Goal: Task Accomplishment & Management: Manage account settings

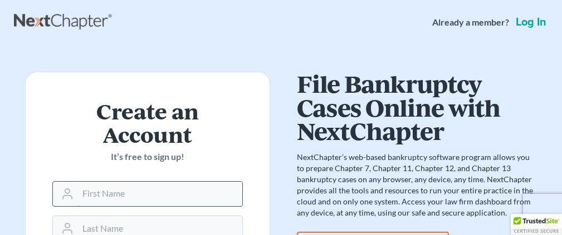
click at [168, 182] on input "text" at bounding box center [160, 194] width 164 height 24
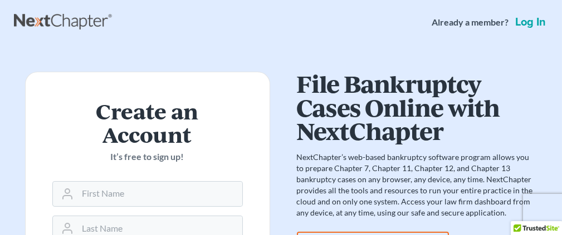
click at [528, 22] on link "Log in" at bounding box center [530, 22] width 35 height 11
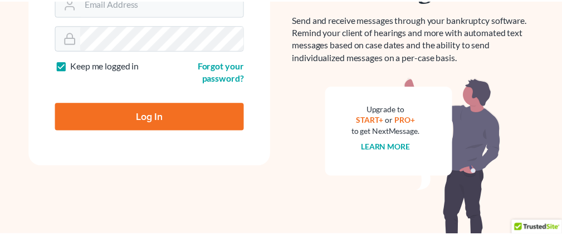
scroll to position [150, 0]
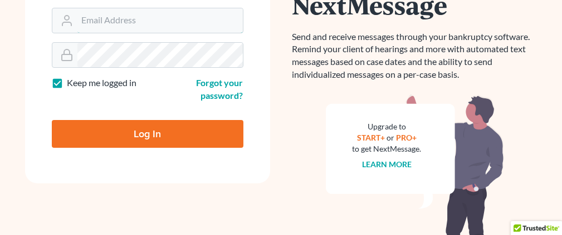
type input "[EMAIL_ADDRESS][DOMAIN_NAME]"
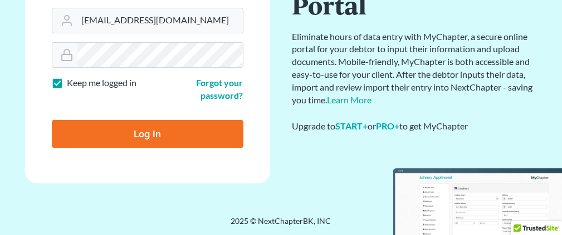
click at [195, 114] on div "Log In" at bounding box center [147, 129] width 191 height 37
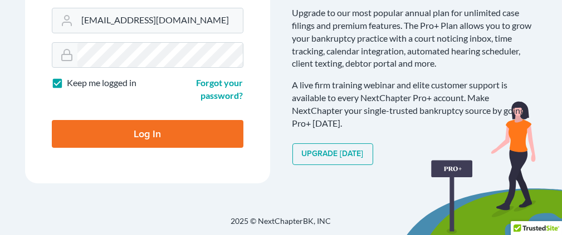
click at [153, 133] on input "Log In" at bounding box center [147, 134] width 191 height 28
type input "Thinking..."
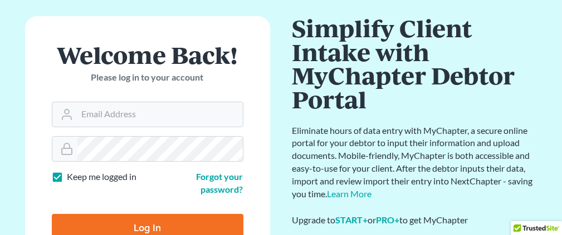
scroll to position [111, 0]
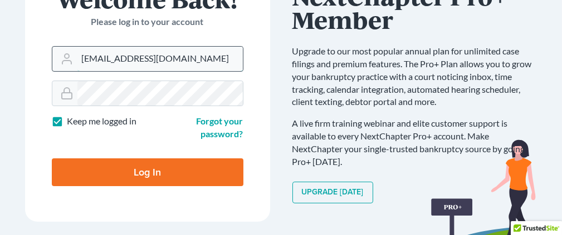
click at [171, 60] on input "[EMAIL_ADDRESS][DOMAIN_NAME]" at bounding box center [159, 59] width 165 height 24
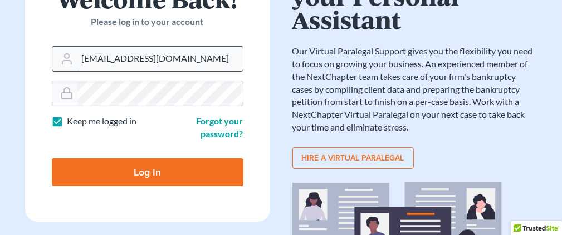
click at [185, 56] on input "[EMAIL_ADDRESS][DOMAIN_NAME]" at bounding box center [159, 59] width 165 height 24
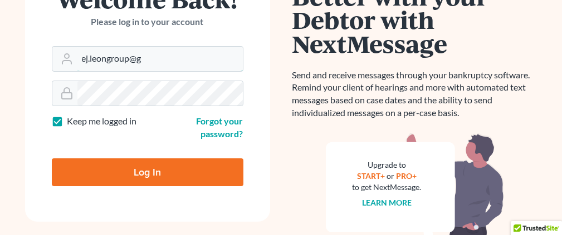
type input "[EMAIL_ADDRESS][DOMAIN_NAME]"
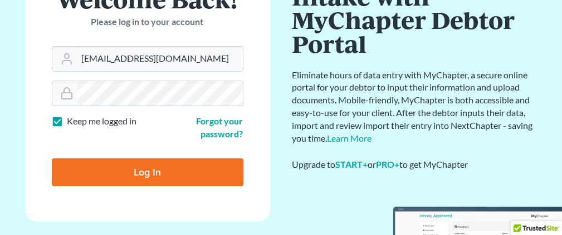
click at [156, 171] on input "Log In" at bounding box center [147, 173] width 191 height 28
type input "Thinking..."
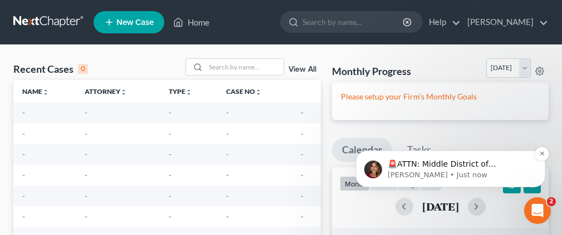
click at [426, 166] on p "🚨ATTN: Middle District of Florida The court has added a new Credit Counseling F…" at bounding box center [459, 164] width 144 height 11
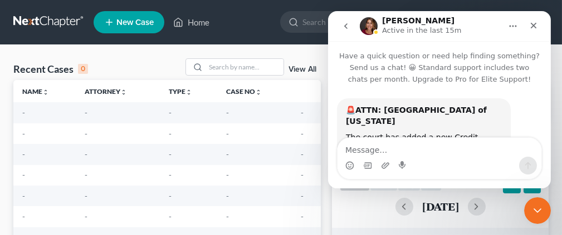
scroll to position [78, 0]
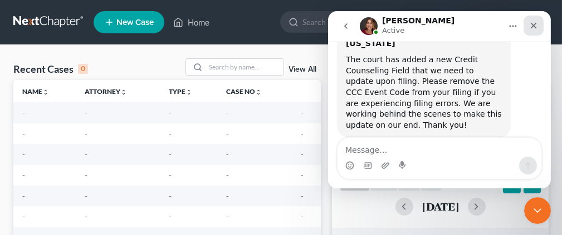
click at [534, 24] on icon "Close" at bounding box center [532, 25] width 9 height 9
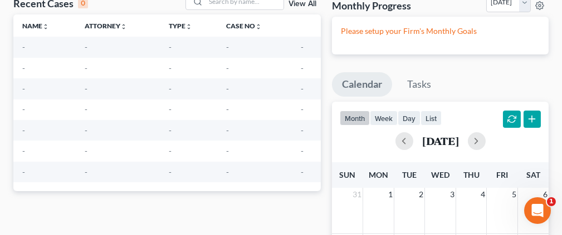
scroll to position [0, 0]
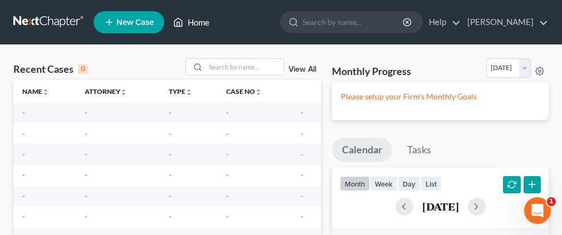
click at [201, 21] on link "Home" at bounding box center [191, 22] width 47 height 20
click at [191, 21] on link "Home" at bounding box center [191, 22] width 47 height 20
click at [176, 22] on icon at bounding box center [178, 22] width 10 height 13
click at [543, 20] on link "[PERSON_NAME]" at bounding box center [504, 22] width 86 height 20
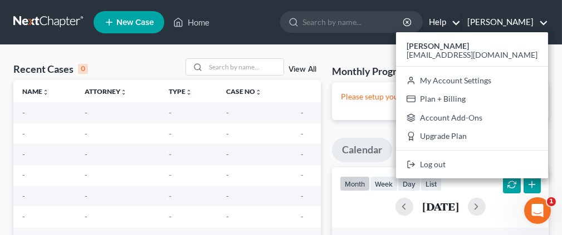
click at [460, 22] on link "Help" at bounding box center [441, 22] width 37 height 20
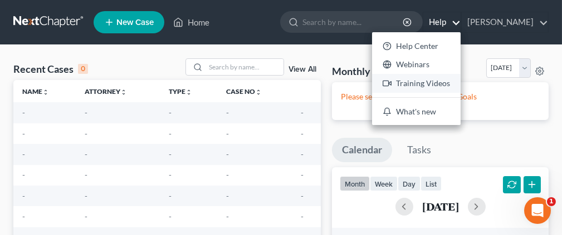
click at [457, 80] on link "Training Videos" at bounding box center [416, 83] width 88 height 19
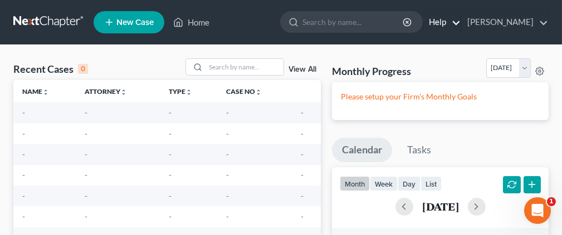
click at [460, 20] on link "Help" at bounding box center [441, 22] width 37 height 20
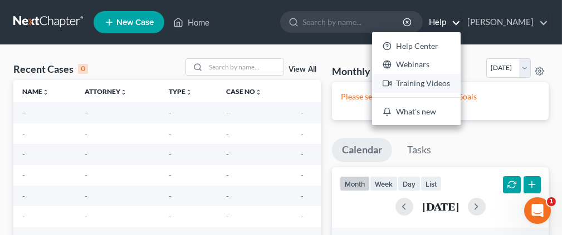
click at [428, 82] on link "Training Videos" at bounding box center [416, 83] width 88 height 19
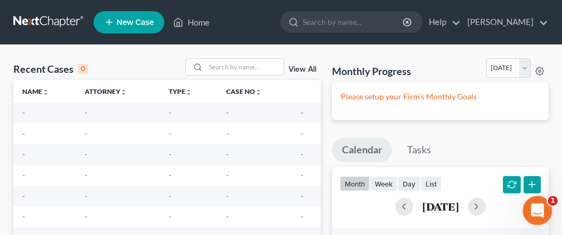
scroll to position [56, 0]
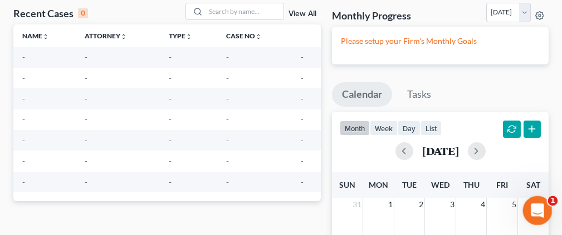
click at [535, 207] on icon "Open Intercom Messenger" at bounding box center [536, 209] width 8 height 9
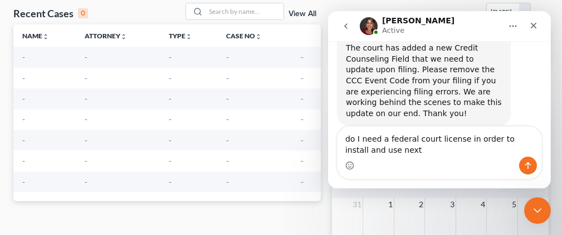
scroll to position [0, 0]
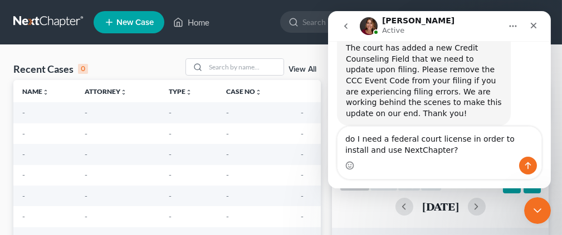
type textarea "do I need a federal court license in order to install and use NextChapter?"
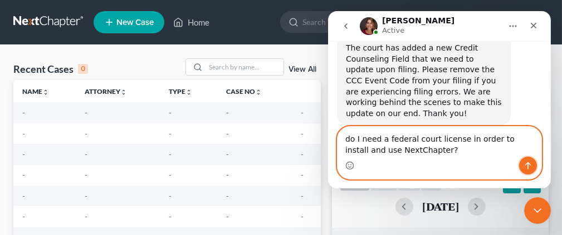
click at [529, 166] on icon "Send a message…" at bounding box center [527, 165] width 9 height 9
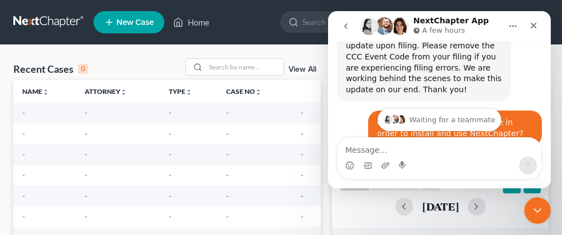
click at [548, 147] on div "Intercom messenger" at bounding box center [438, 158] width 223 height 42
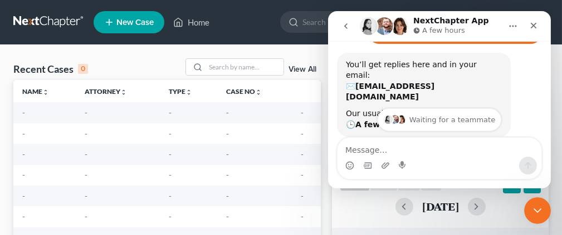
scroll to position [221, 0]
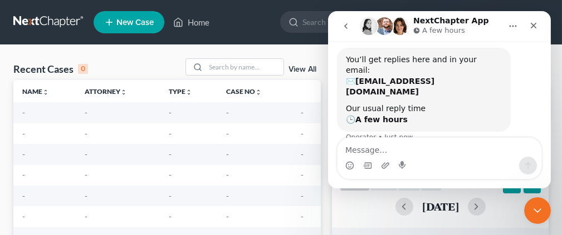
drag, startPoint x: 546, startPoint y: 104, endPoint x: 879, endPoint y: 146, distance: 336.0
click at [531, 23] on icon "Close" at bounding box center [532, 25] width 9 height 9
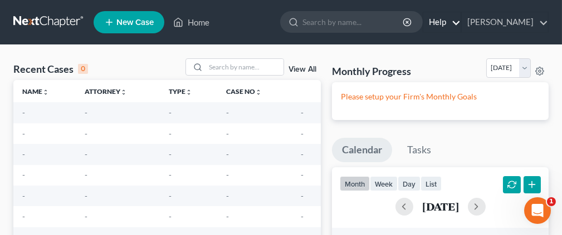
click at [460, 19] on link "Help" at bounding box center [441, 22] width 37 height 20
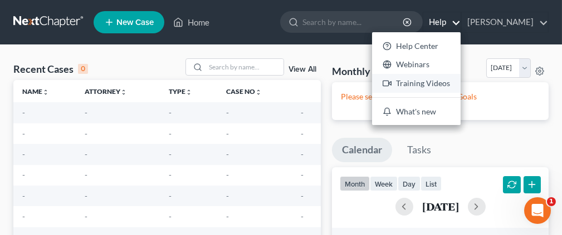
click at [454, 85] on link "Training Videos" at bounding box center [416, 83] width 88 height 19
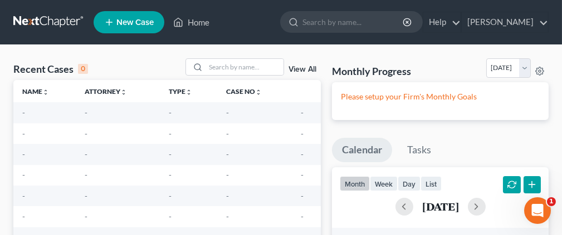
click at [52, 19] on link at bounding box center [48, 22] width 71 height 20
click at [538, 204] on div "Open Intercom Messenger" at bounding box center [537, 210] width 29 height 29
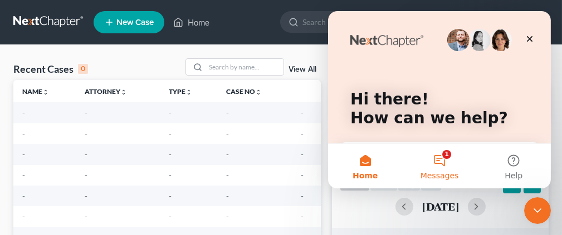
click at [441, 161] on button "1 Messages" at bounding box center [438, 166] width 74 height 45
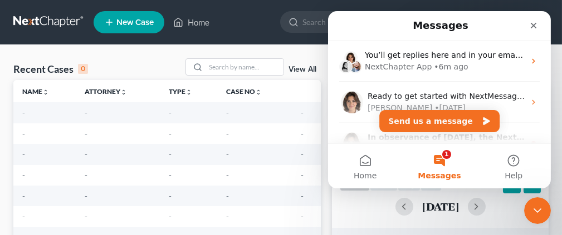
click at [447, 153] on button "1 Messages" at bounding box center [438, 166] width 74 height 45
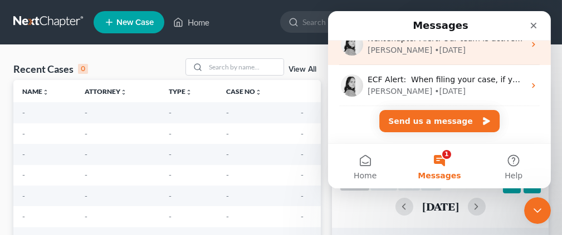
scroll to position [229, 0]
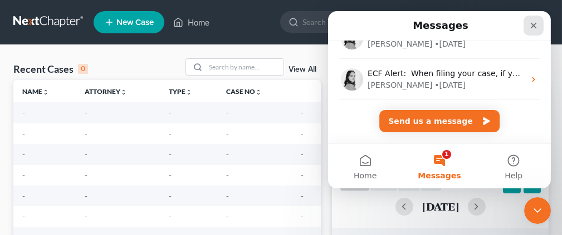
click at [530, 27] on icon "Close" at bounding box center [533, 26] width 6 height 6
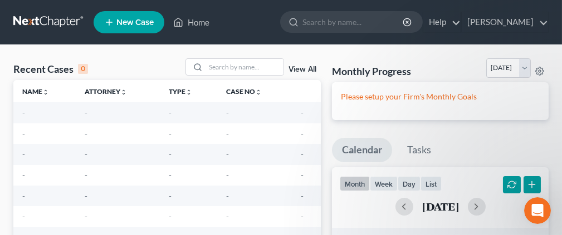
scroll to position [0, 0]
click at [540, 21] on link "[PERSON_NAME]" at bounding box center [504, 22] width 86 height 20
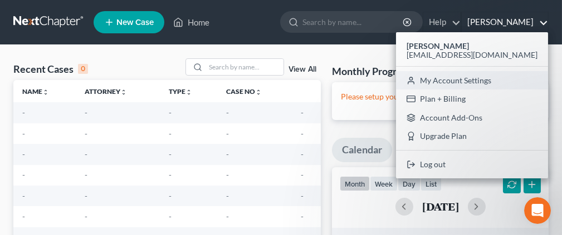
click at [510, 78] on link "My Account Settings" at bounding box center [472, 80] width 152 height 19
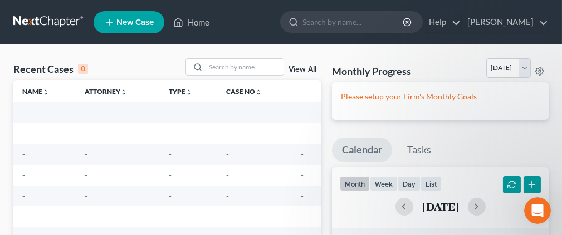
select select "24"
select select "9"
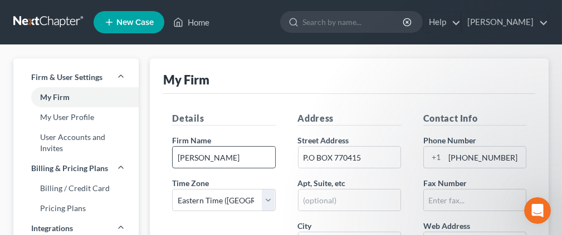
scroll to position [56, 0]
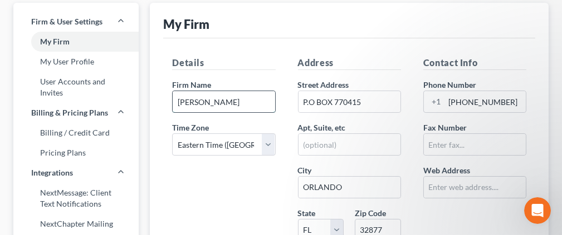
click at [206, 100] on input "[PERSON_NAME]" at bounding box center [224, 101] width 102 height 21
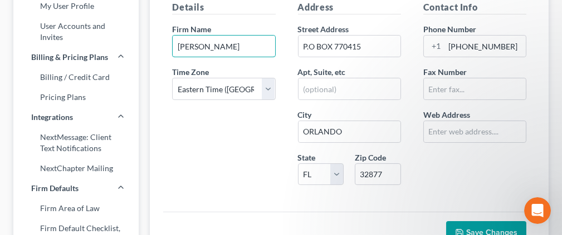
scroll to position [167, 0]
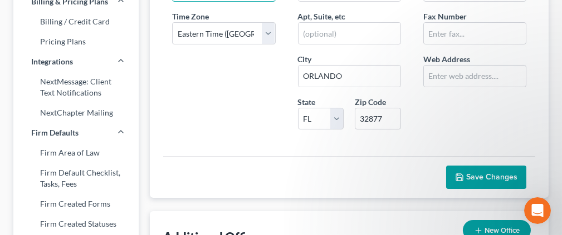
type input "[PERSON_NAME]"
click at [477, 173] on span "Save Changes" at bounding box center [491, 177] width 51 height 9
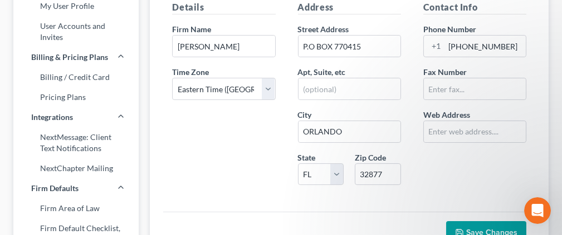
scroll to position [56, 0]
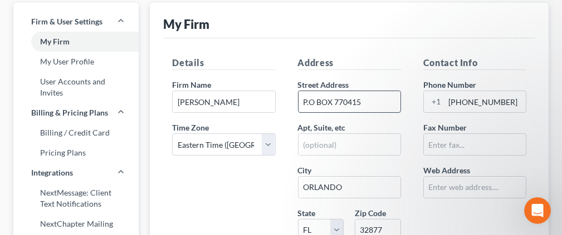
click at [376, 102] on input "P.O BOX 770415" at bounding box center [349, 101] width 102 height 21
type input "P"
type input "[STREET_ADDRESS]"
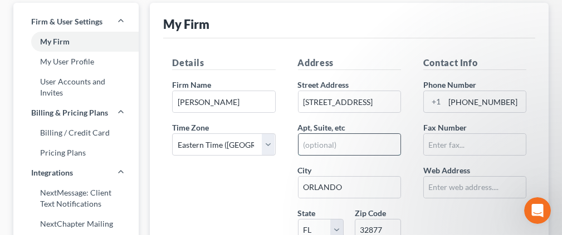
click at [357, 143] on input "text" at bounding box center [349, 144] width 102 height 21
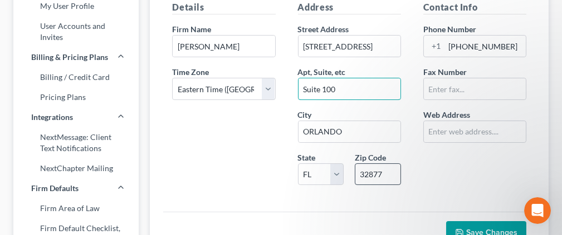
type input "Suite 100"
click at [381, 171] on input "32877" at bounding box center [378, 175] width 46 height 22
type input "32837"
type input "Orlando"
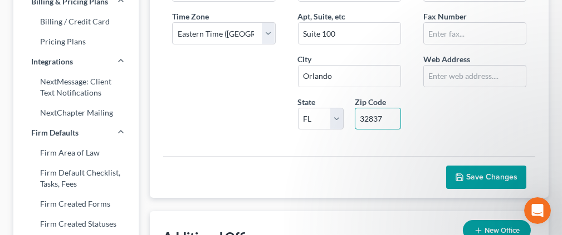
type input "32837"
click at [478, 173] on span "Save Changes" at bounding box center [491, 177] width 51 height 9
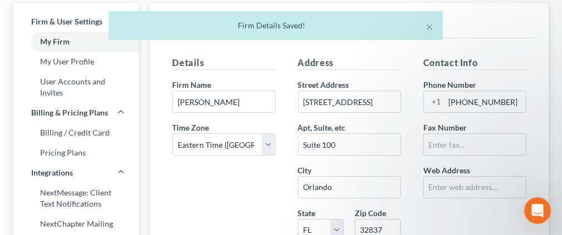
scroll to position [0, 0]
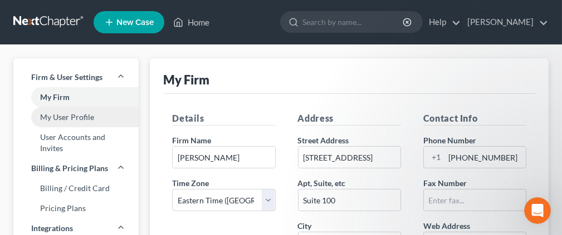
click at [67, 116] on link "My User Profile" at bounding box center [75, 117] width 125 height 20
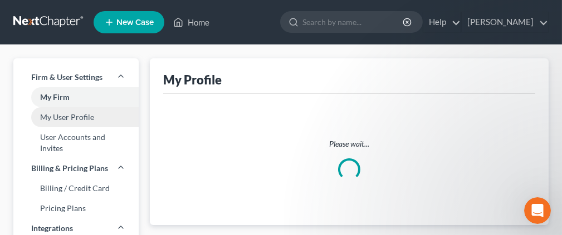
select select "40"
select select "70"
select select "attorney"
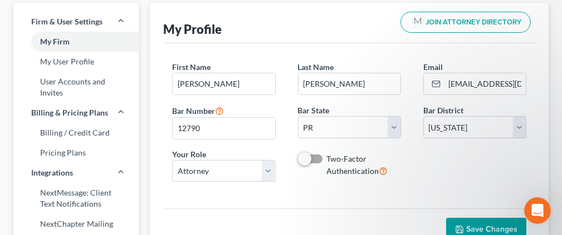
scroll to position [111, 0]
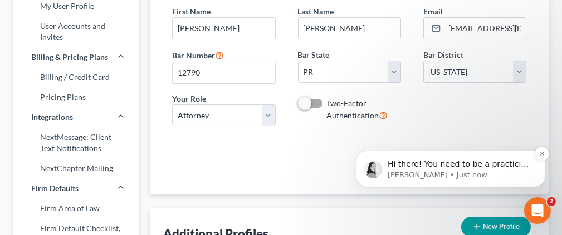
click at [451, 168] on p "Hi there! You need to be a practicing attorney in order to sign up and use Next…" at bounding box center [459, 164] width 144 height 11
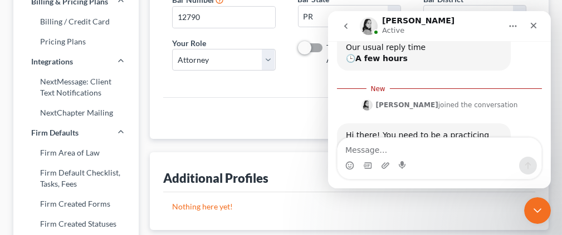
scroll to position [336, 0]
